Goal: Task Accomplishment & Management: Complete application form

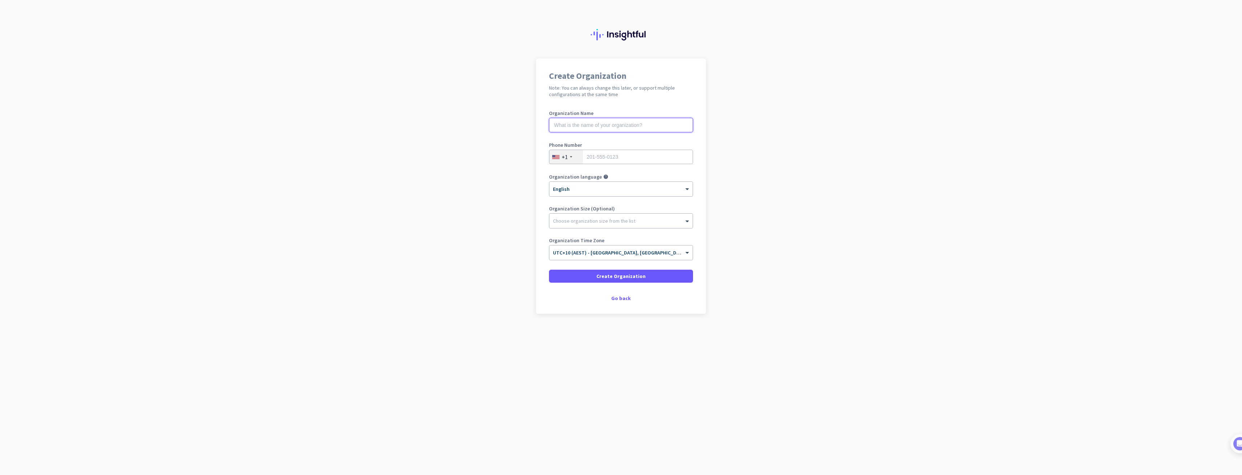
click at [594, 125] on input "text" at bounding box center [621, 125] width 144 height 14
type input "w"
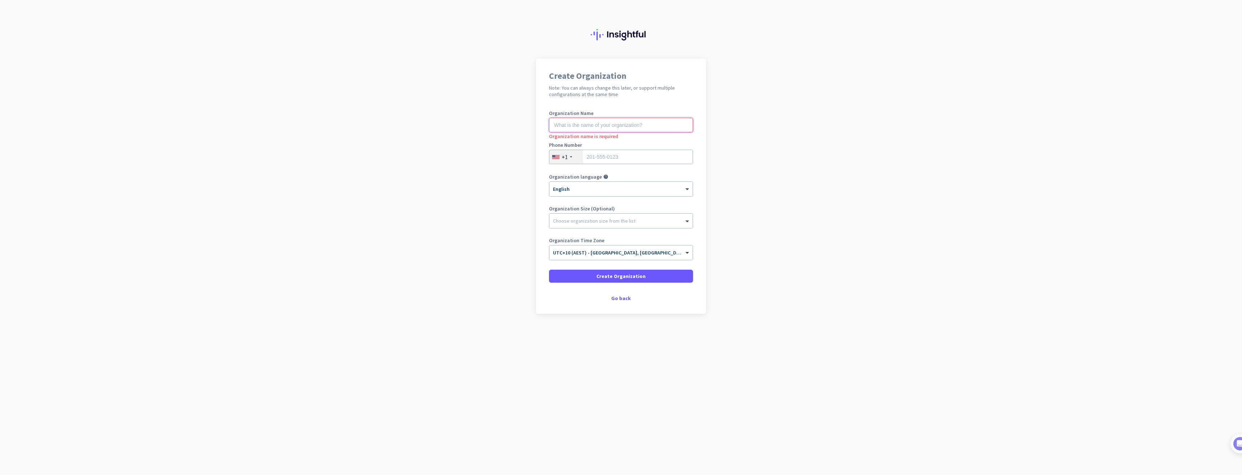
type input "S"
type input "WorkBuddy"
click at [600, 220] on div at bounding box center [620, 219] width 143 height 7
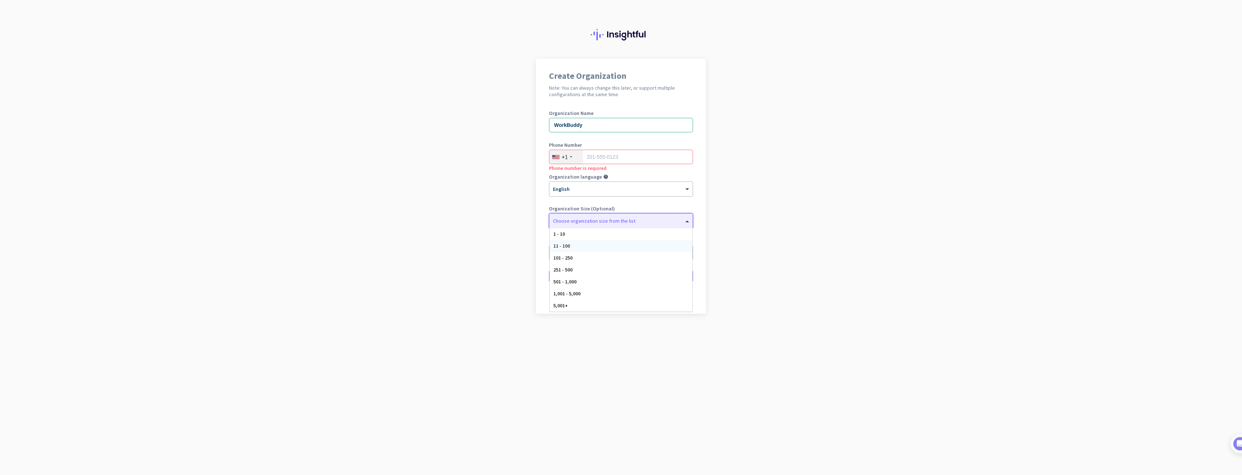
click at [579, 246] on div "11 - 100" at bounding box center [621, 246] width 143 height 12
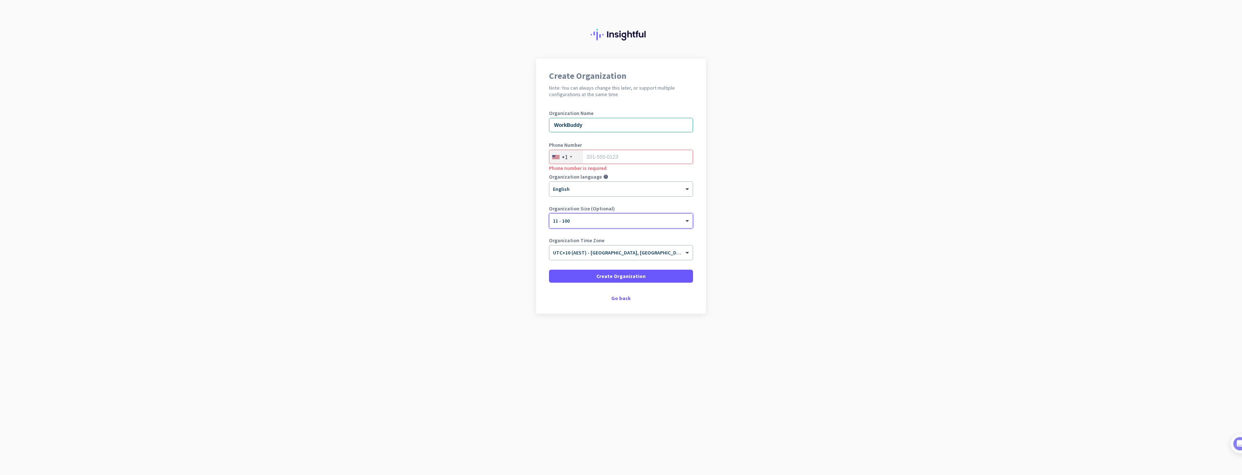
click at [569, 158] on div "+1" at bounding box center [566, 157] width 34 height 14
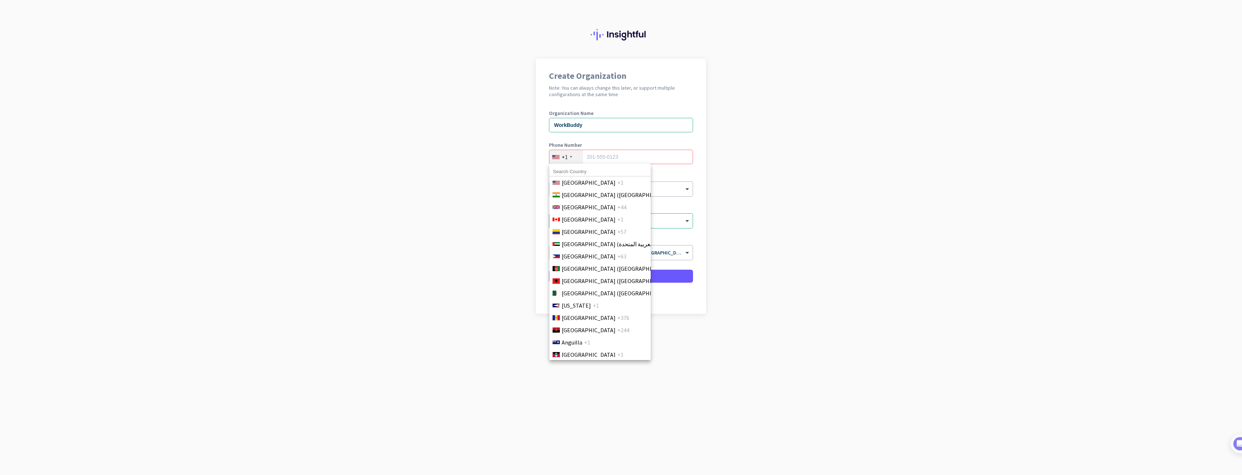
click at [580, 173] on input at bounding box center [599, 171] width 101 height 9
type input "aus"
click at [617, 266] on span "+61" at bounding box center [621, 264] width 9 height 9
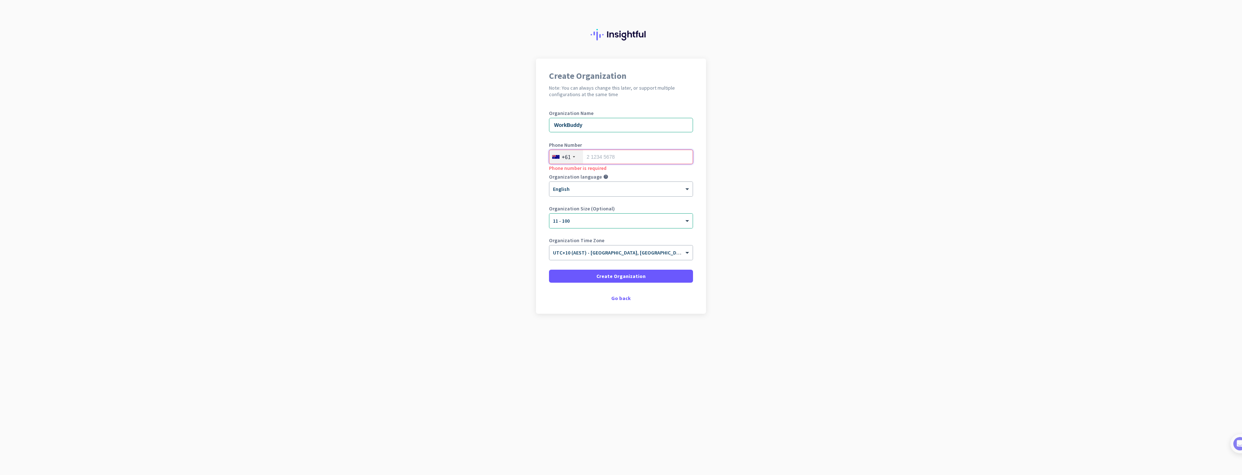
paste input "02 9057 8099"
click at [589, 157] on input "02 9057 8099" at bounding box center [621, 157] width 144 height 14
type input "2 9057 8099"
click at [622, 276] on span "Create Organization" at bounding box center [620, 276] width 49 height 7
